Goal: Navigation & Orientation: Find specific page/section

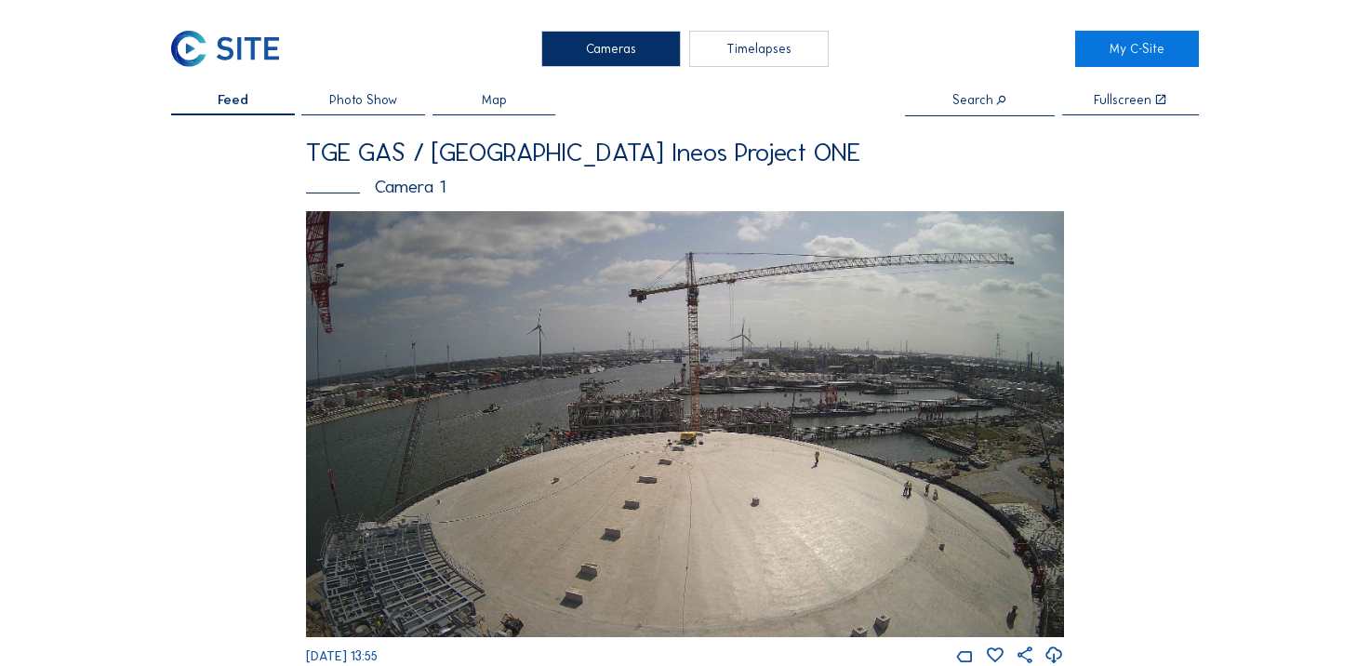
scroll to position [1670, 0]
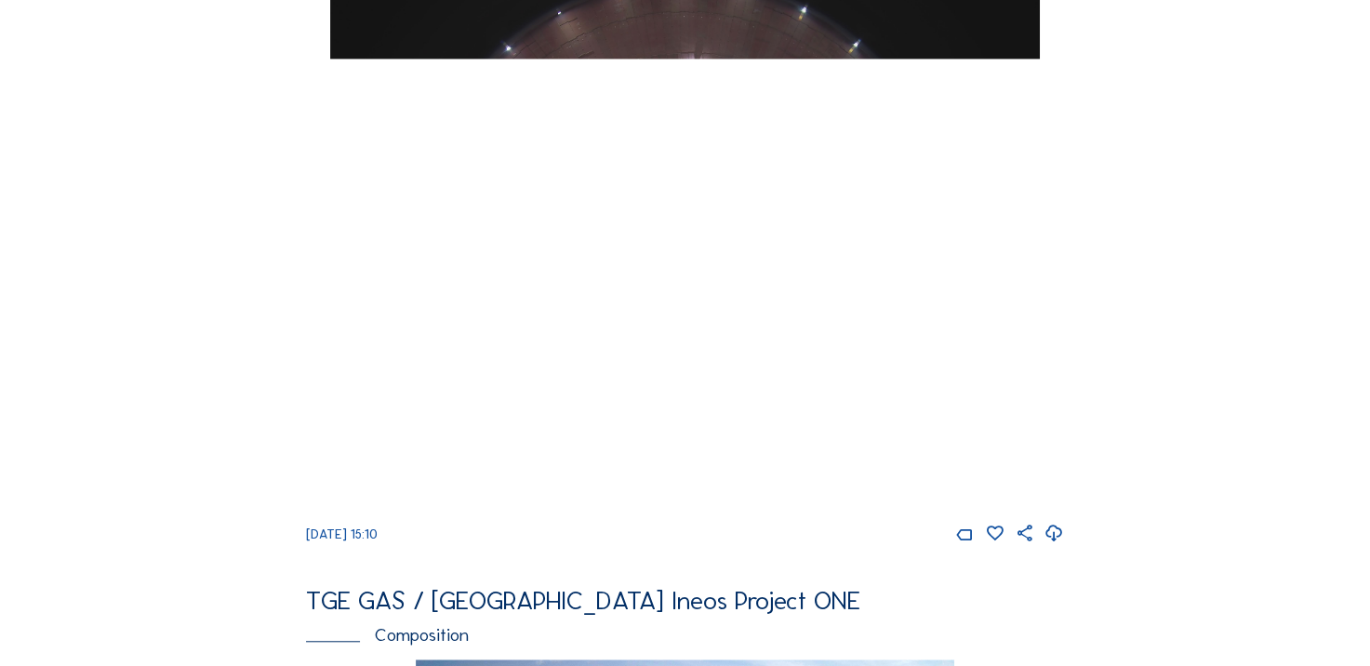
scroll to position [1395, 0]
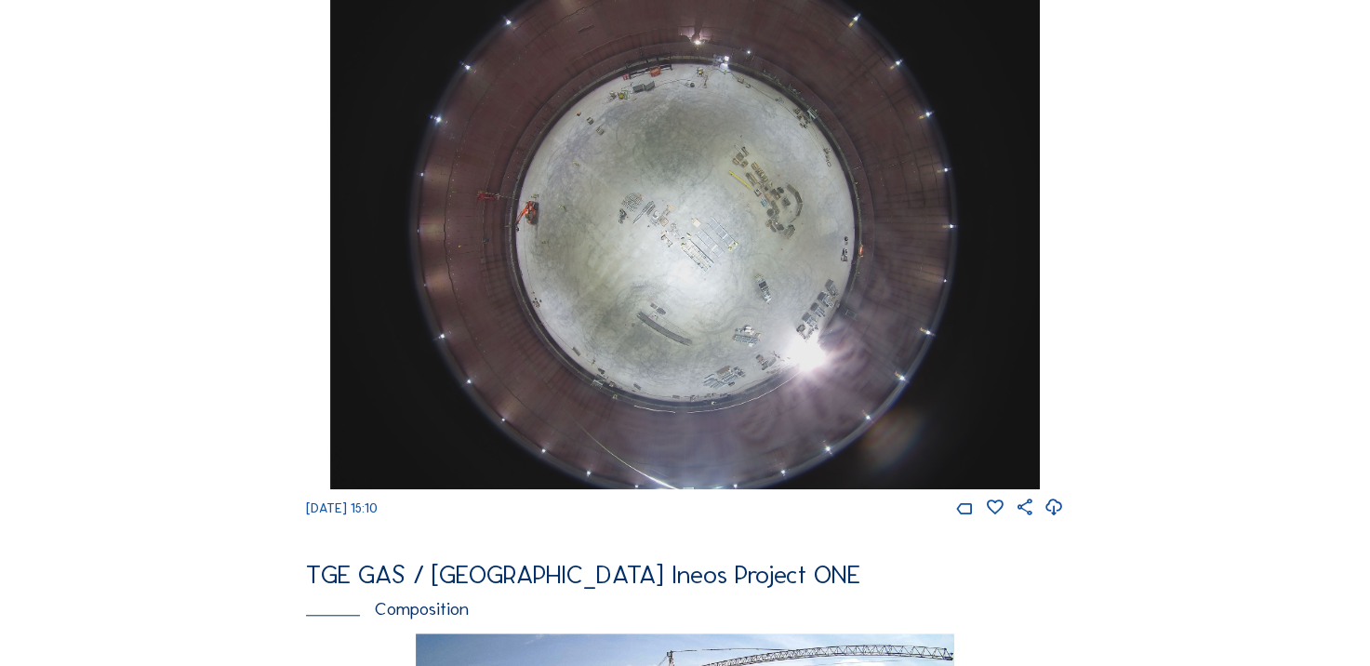
click at [1052, 520] on icon at bounding box center [1054, 508] width 20 height 24
drag, startPoint x: 139, startPoint y: 364, endPoint x: 158, endPoint y: 354, distance: 20.8
click at [141, 364] on div "Cameras Timelapses My C-Site Feed Photo Show Map Search Fullscreen TGE GAS / An…" at bounding box center [685, 213] width 1370 height 3216
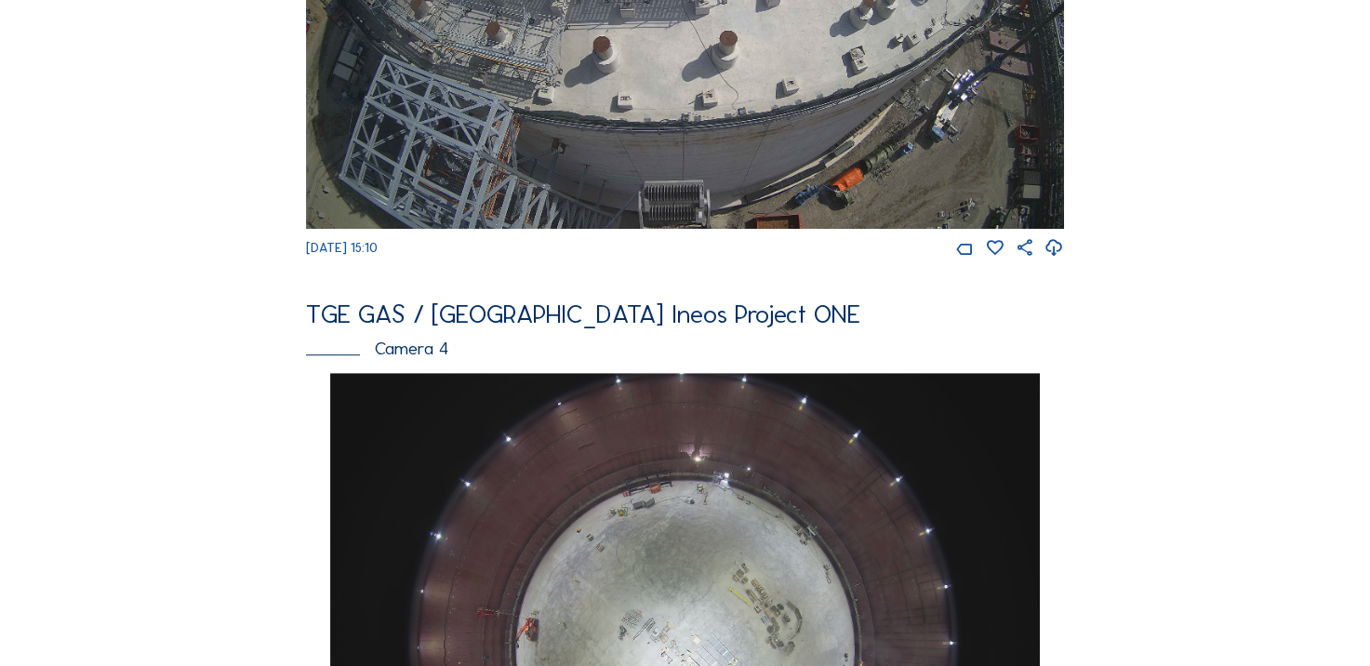
scroll to position [651, 0]
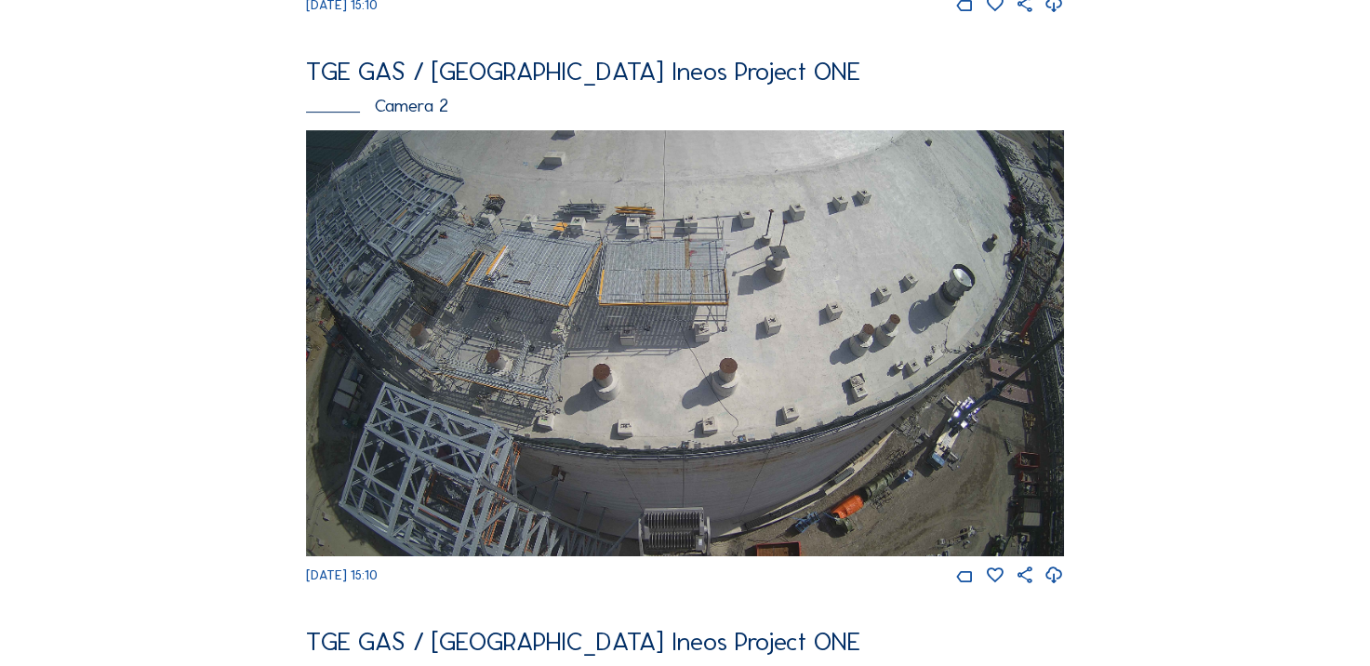
click at [1058, 588] on icon at bounding box center [1054, 575] width 20 height 24
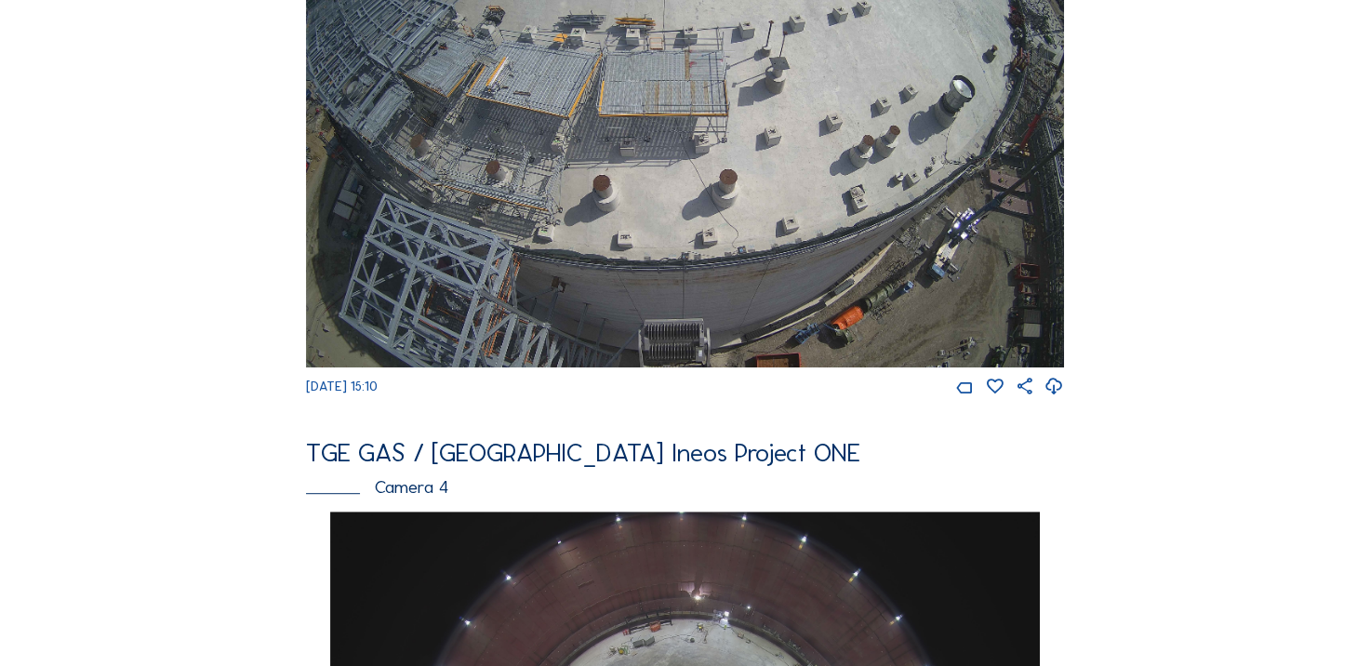
scroll to position [1023, 0]
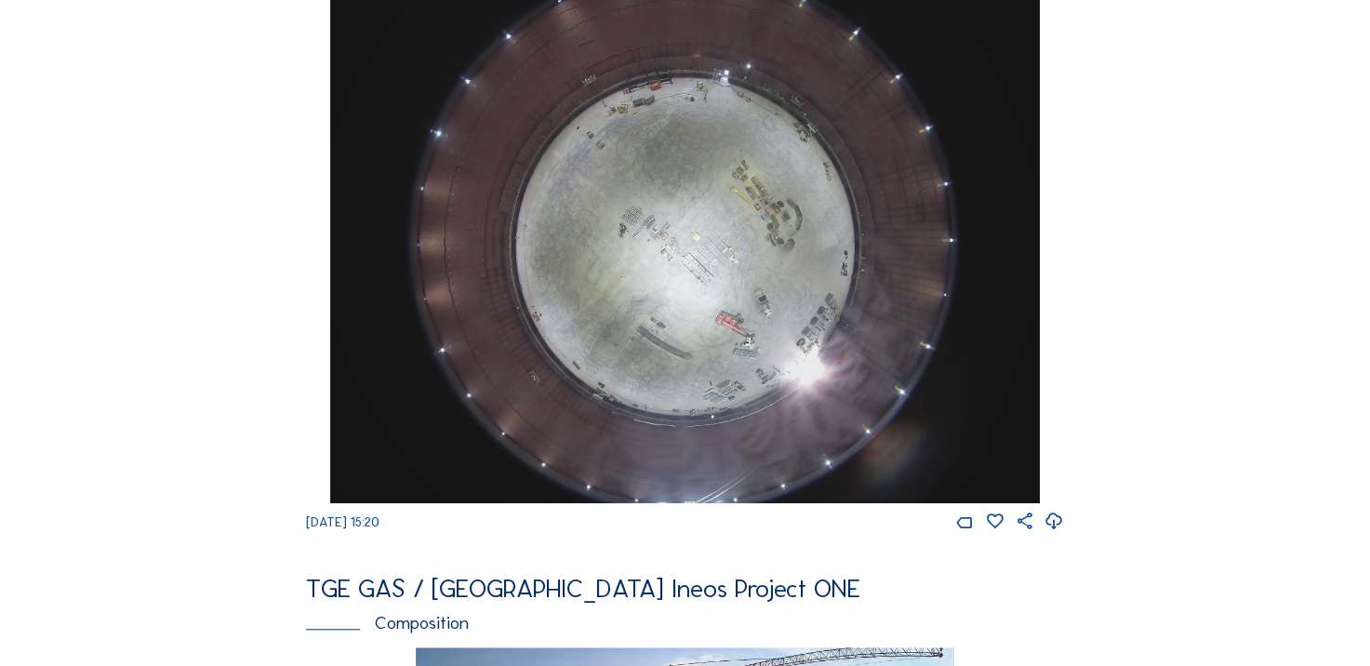
scroll to position [1395, 0]
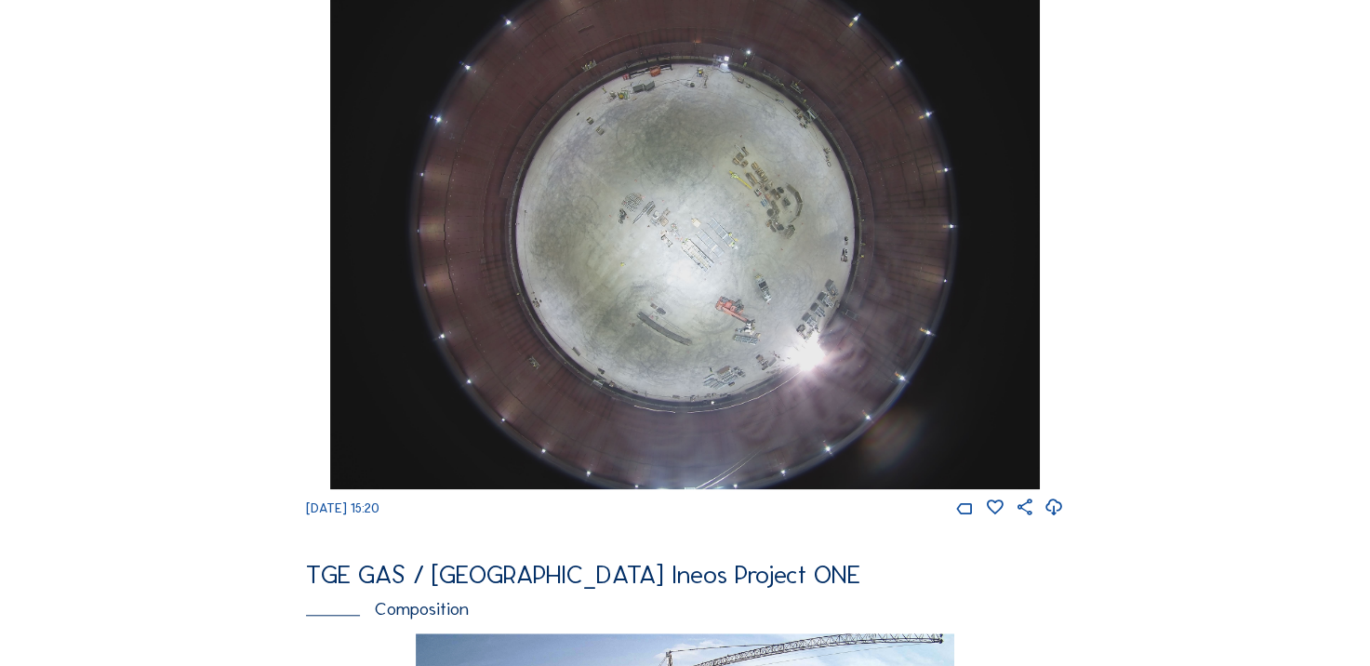
click at [1058, 520] on icon at bounding box center [1054, 508] width 20 height 24
drag, startPoint x: 5, startPoint y: 205, endPoint x: 134, endPoint y: 208, distance: 129.3
click at [47, 208] on div "Cameras Timelapses My C-Site Feed Photo Show Map Search Fullscreen TGE GAS / [G…" at bounding box center [685, 213] width 1370 height 3216
click at [138, 238] on div "Cameras Timelapses My C-Site Feed Photo Show Map Search Fullscreen TGE GAS / [G…" at bounding box center [685, 213] width 1370 height 3216
